Goal: Navigation & Orientation: Find specific page/section

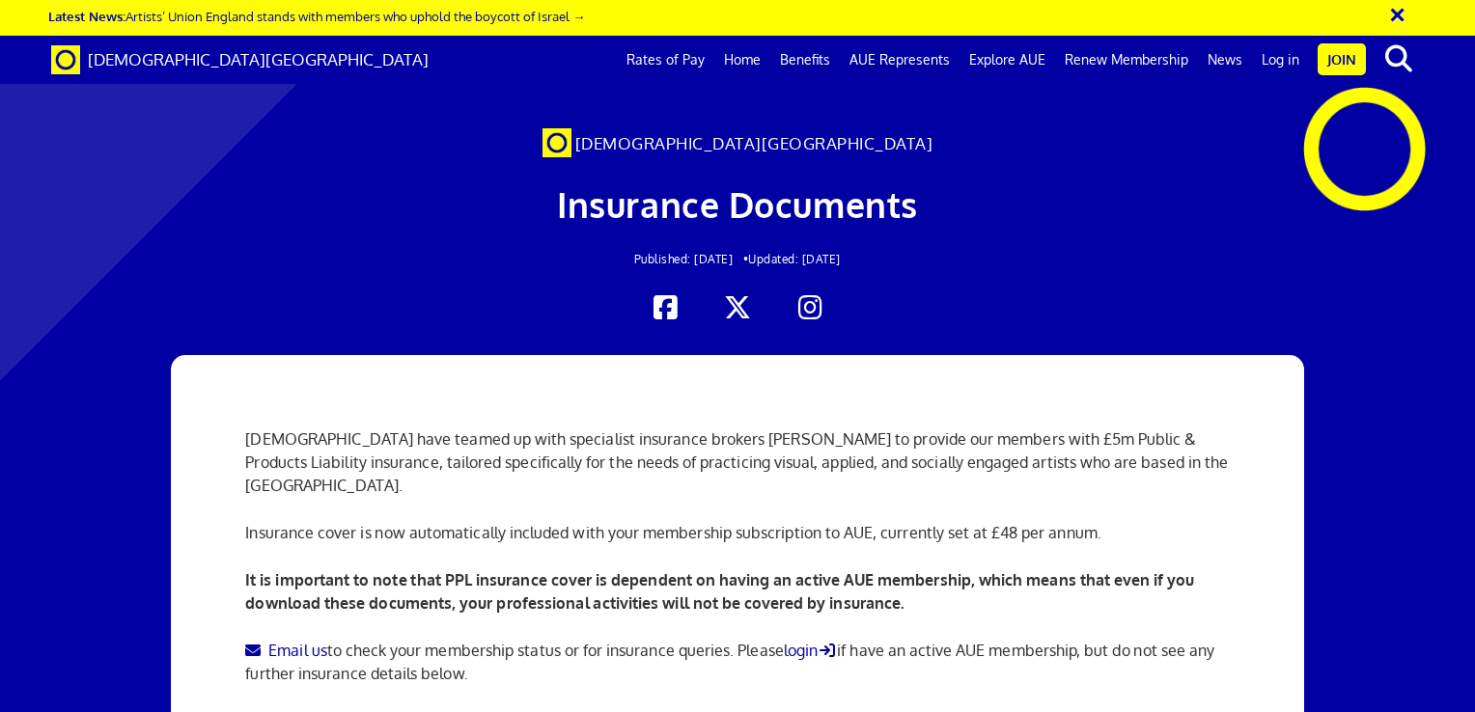
scroll to position [0, 14]
click at [819, 652] on link "login" at bounding box center [811, 650] width 54 height 19
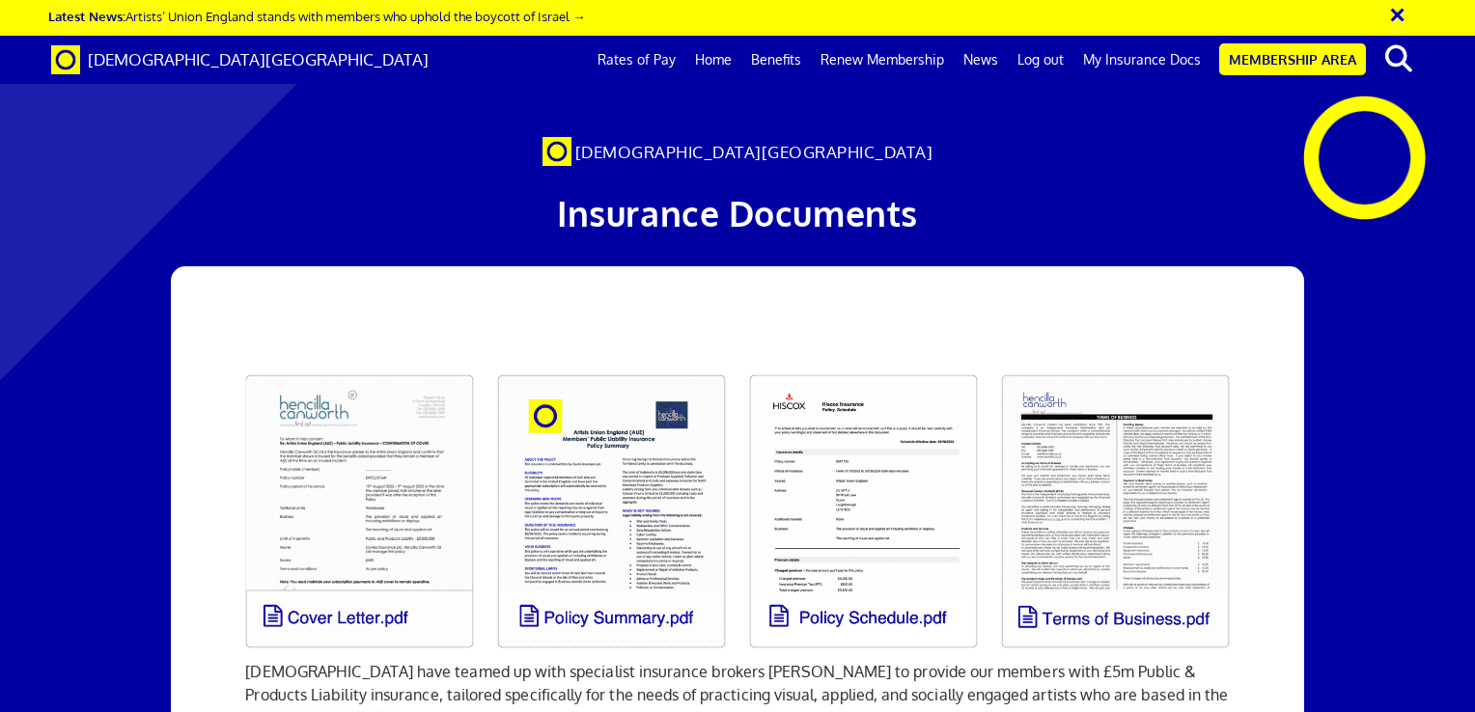
scroll to position [0, 14]
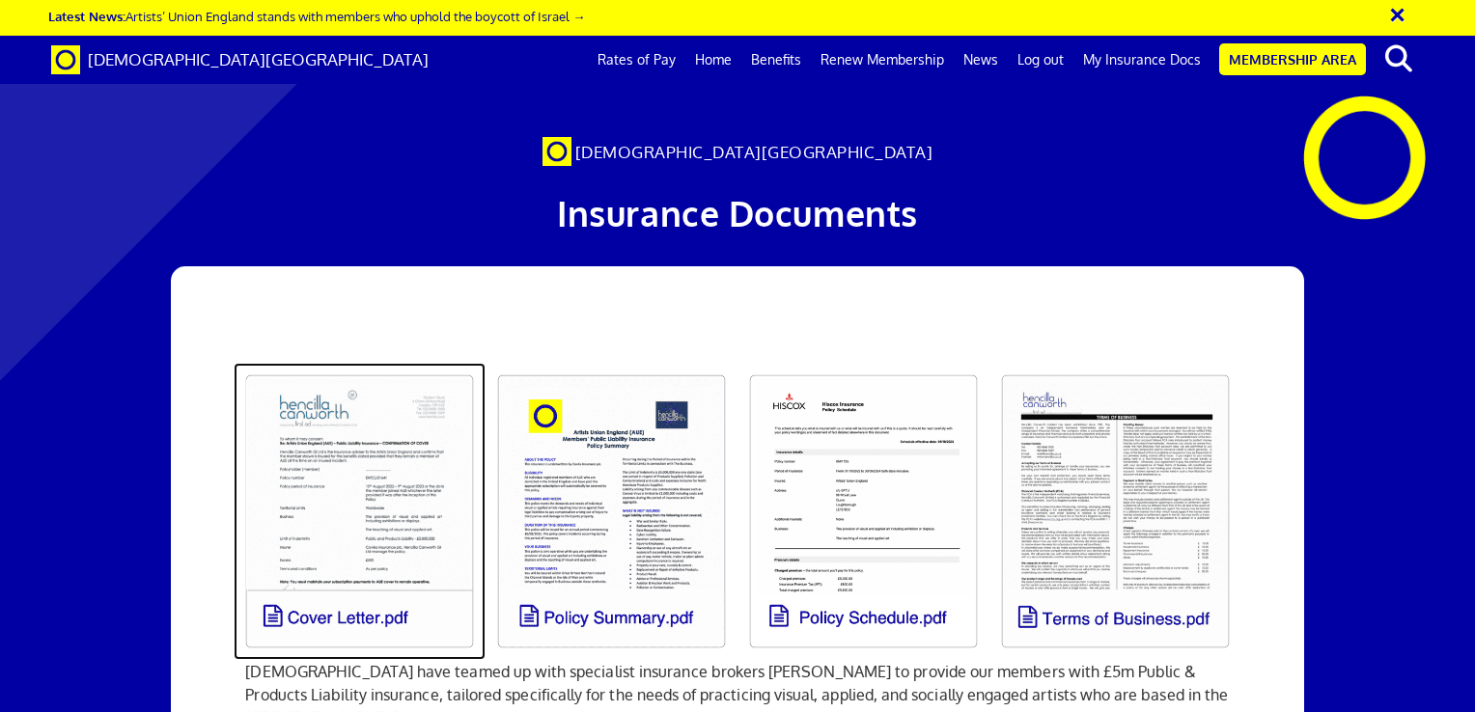
click at [372, 619] on link at bounding box center [360, 511] width 252 height 297
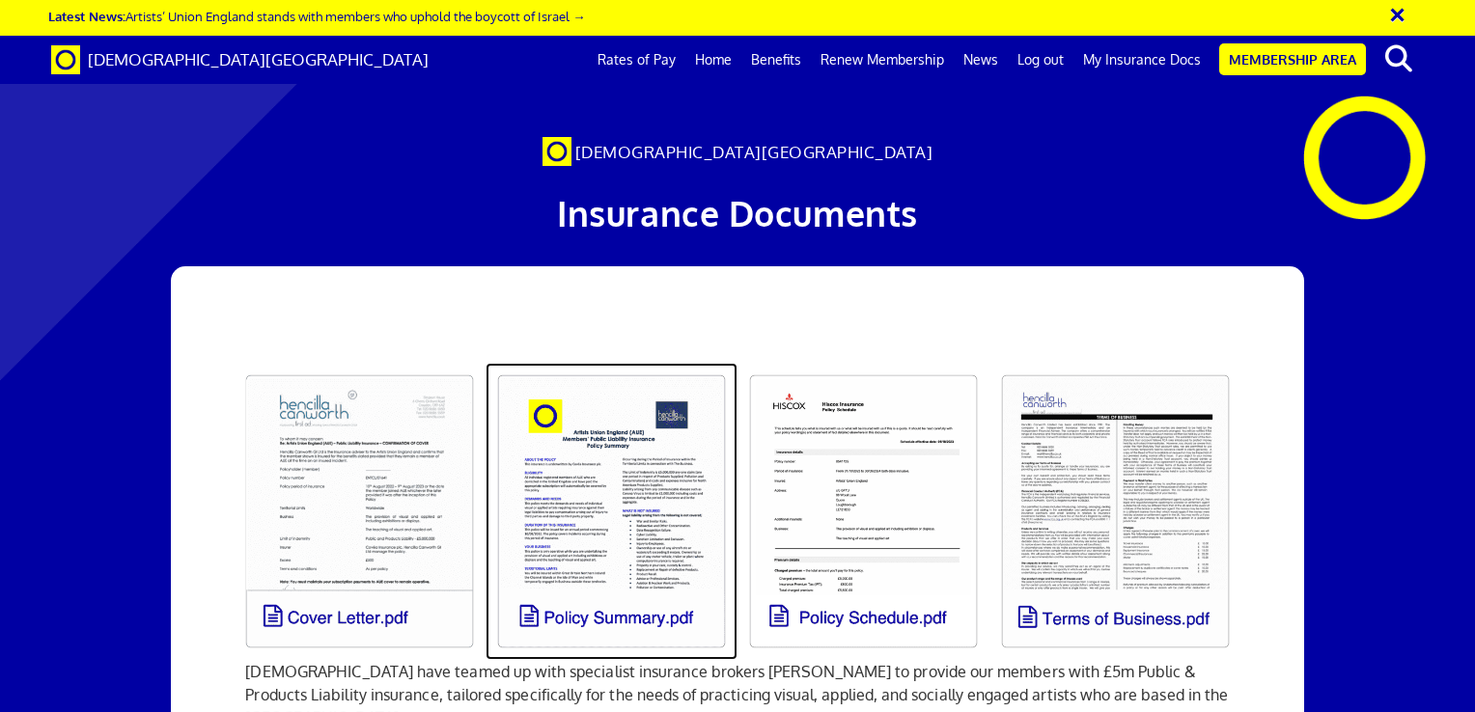
click at [624, 619] on link at bounding box center [612, 511] width 252 height 297
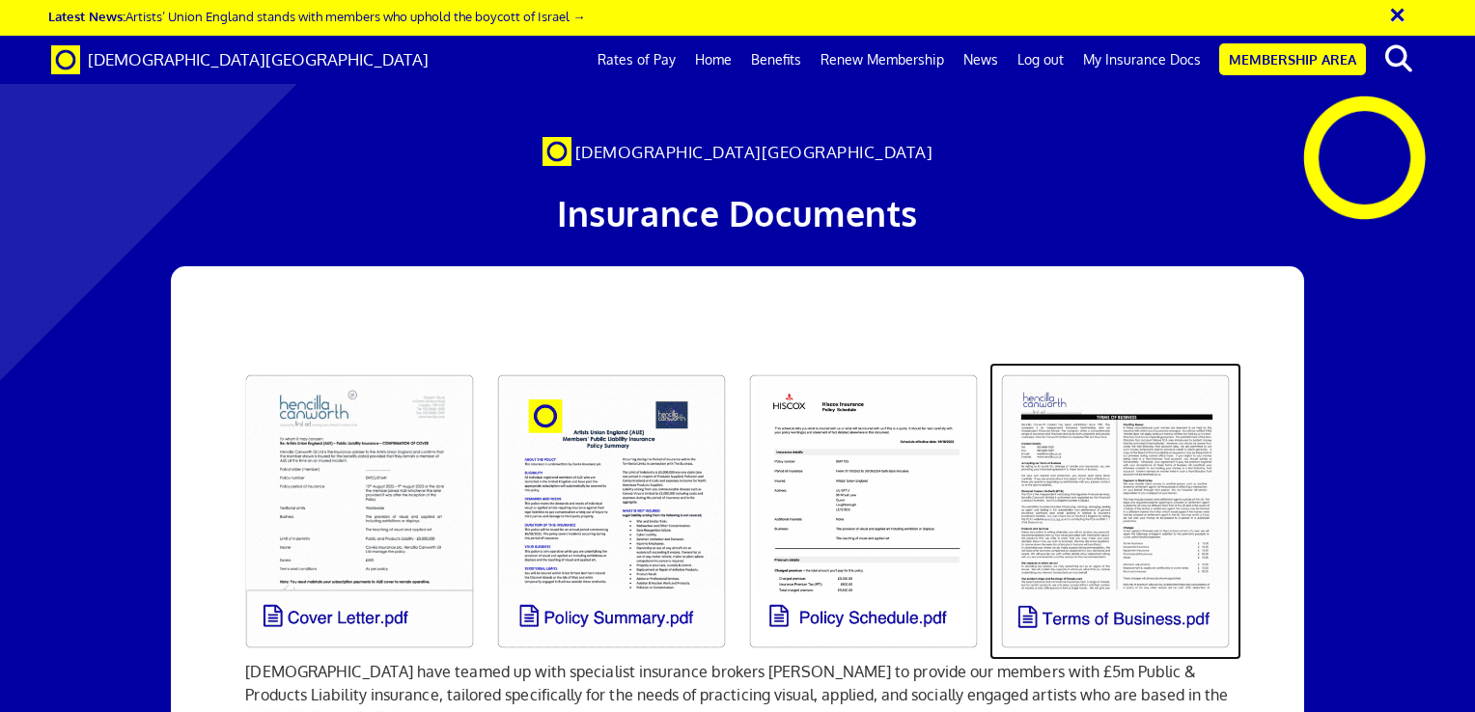
click at [1055, 616] on link at bounding box center [1115, 511] width 252 height 297
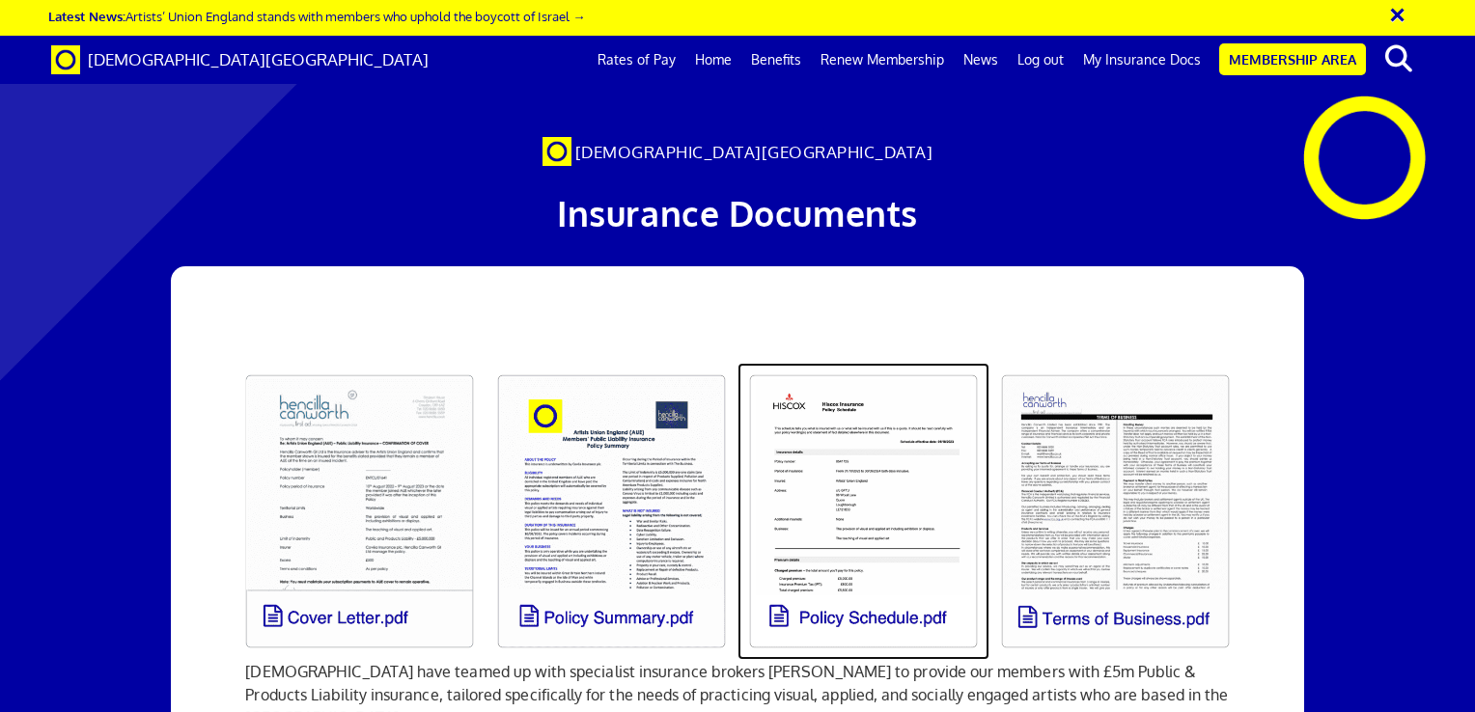
click at [869, 613] on link at bounding box center [863, 511] width 252 height 297
